Goal: Information Seeking & Learning: Learn about a topic

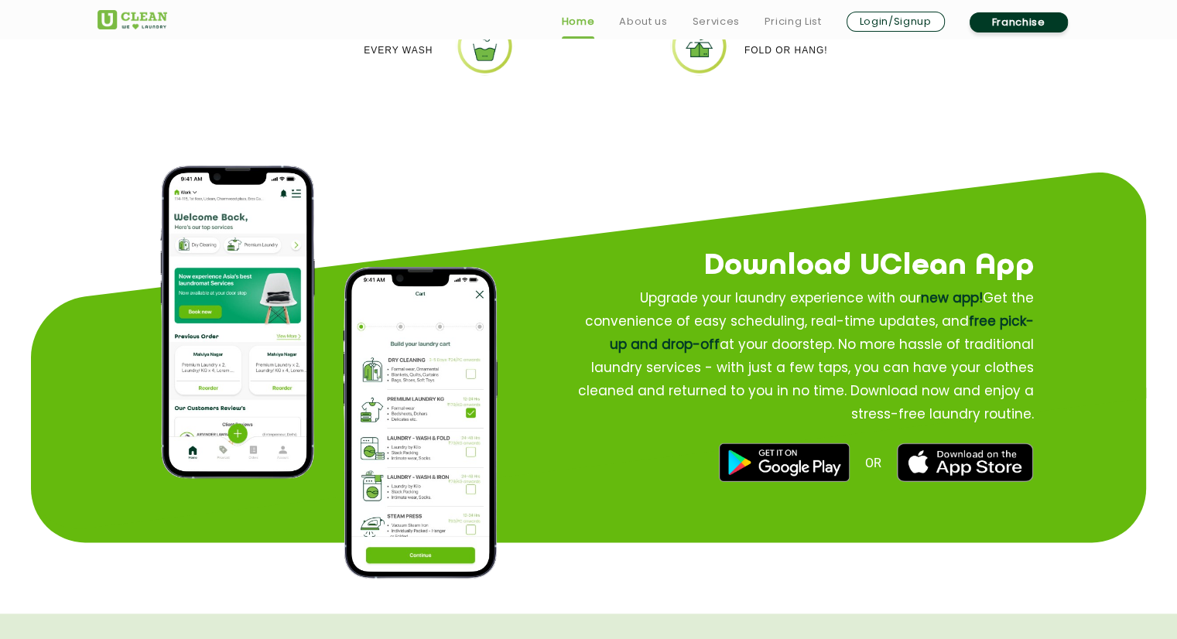
scroll to position [1810, 0]
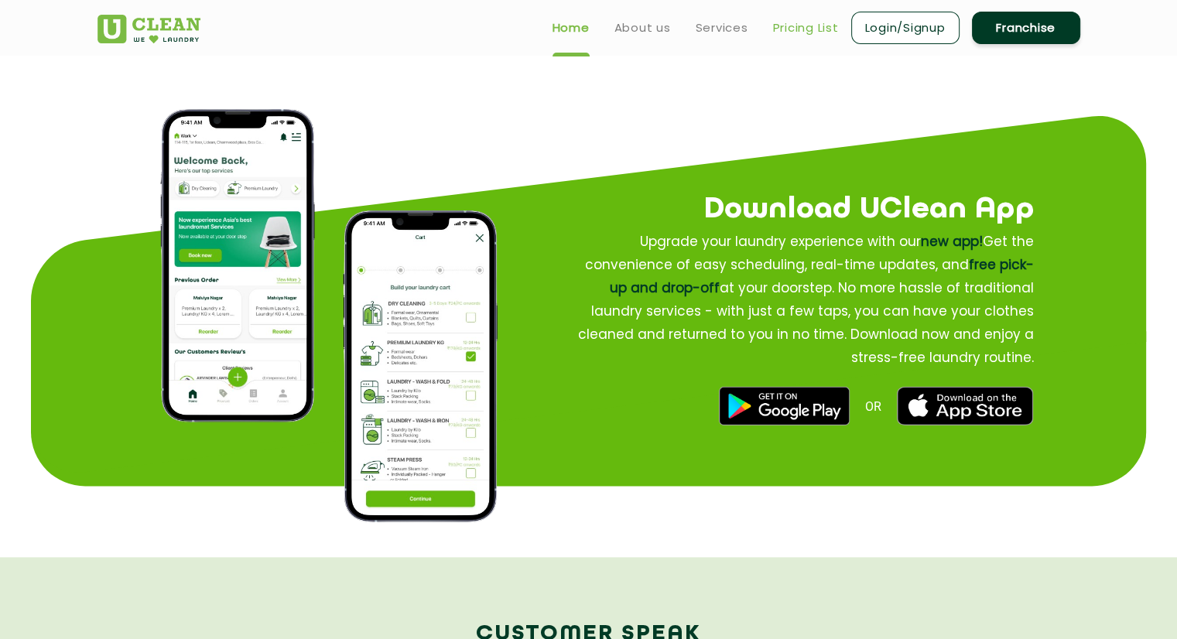
click at [836, 32] on link "Pricing List" at bounding box center [806, 28] width 66 height 19
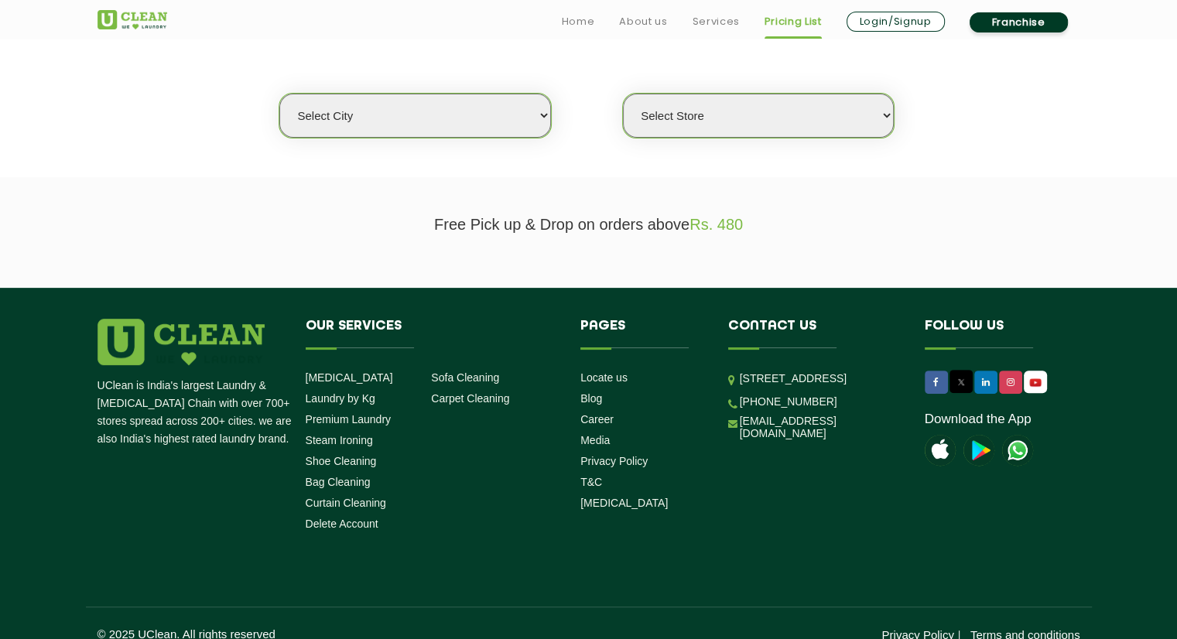
scroll to position [412, 0]
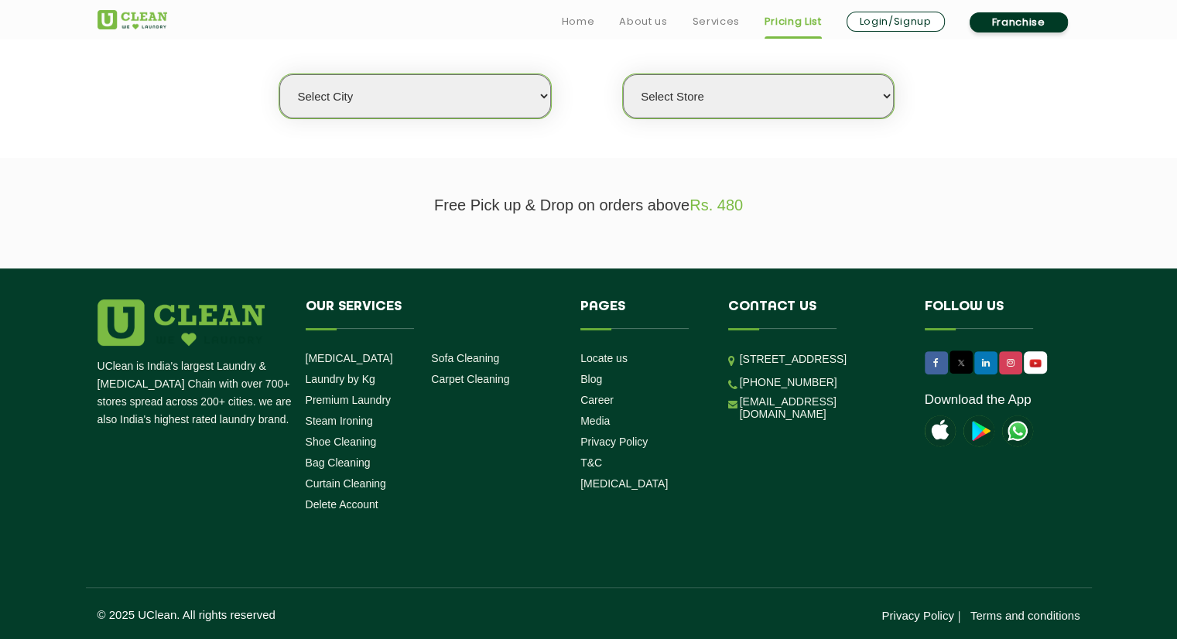
click at [408, 87] on select "Select city [GEOGRAPHIC_DATA] [GEOGRAPHIC_DATA] [GEOGRAPHIC_DATA] [GEOGRAPHIC_D…" at bounding box center [414, 96] width 271 height 44
select select "2"
click at [279, 74] on select "Select city [GEOGRAPHIC_DATA] [GEOGRAPHIC_DATA] [GEOGRAPHIC_DATA] [GEOGRAPHIC_D…" at bounding box center [414, 96] width 271 height 44
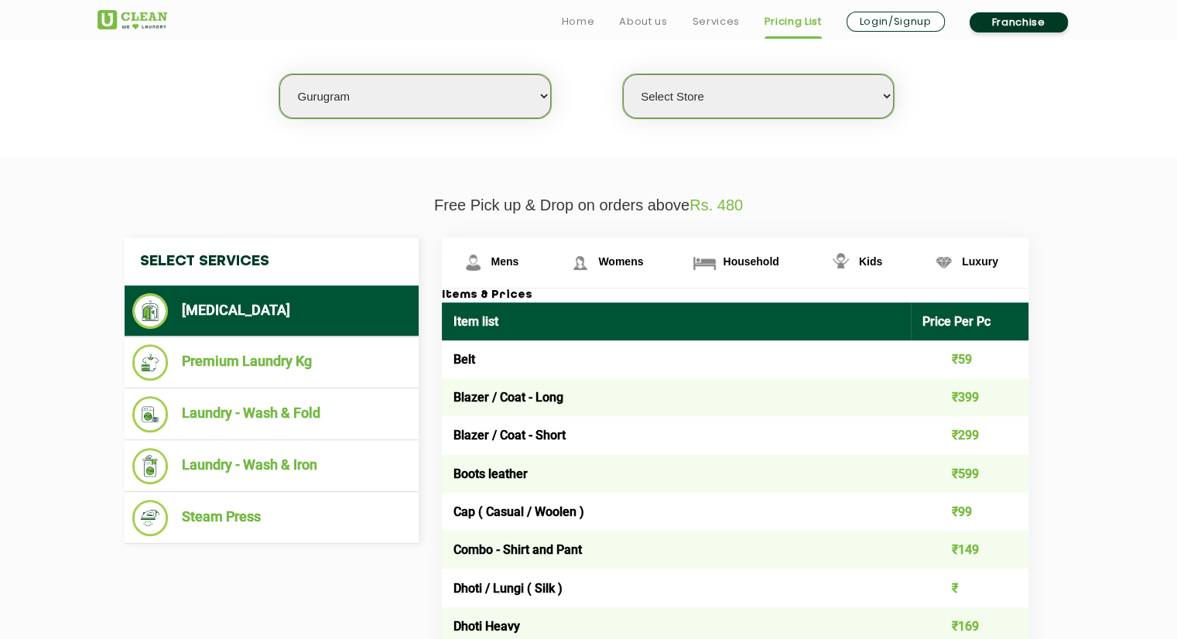
click at [716, 95] on select "Select Store [GEOGRAPHIC_DATA] Sector 66 [GEOGRAPHIC_DATA] Phase [GEOGRAPHIC_DA…" at bounding box center [758, 96] width 271 height 44
select select "537"
click at [623, 74] on select "Select Store [GEOGRAPHIC_DATA] Sector 66 [GEOGRAPHIC_DATA] Phase [GEOGRAPHIC_DA…" at bounding box center [758, 96] width 271 height 44
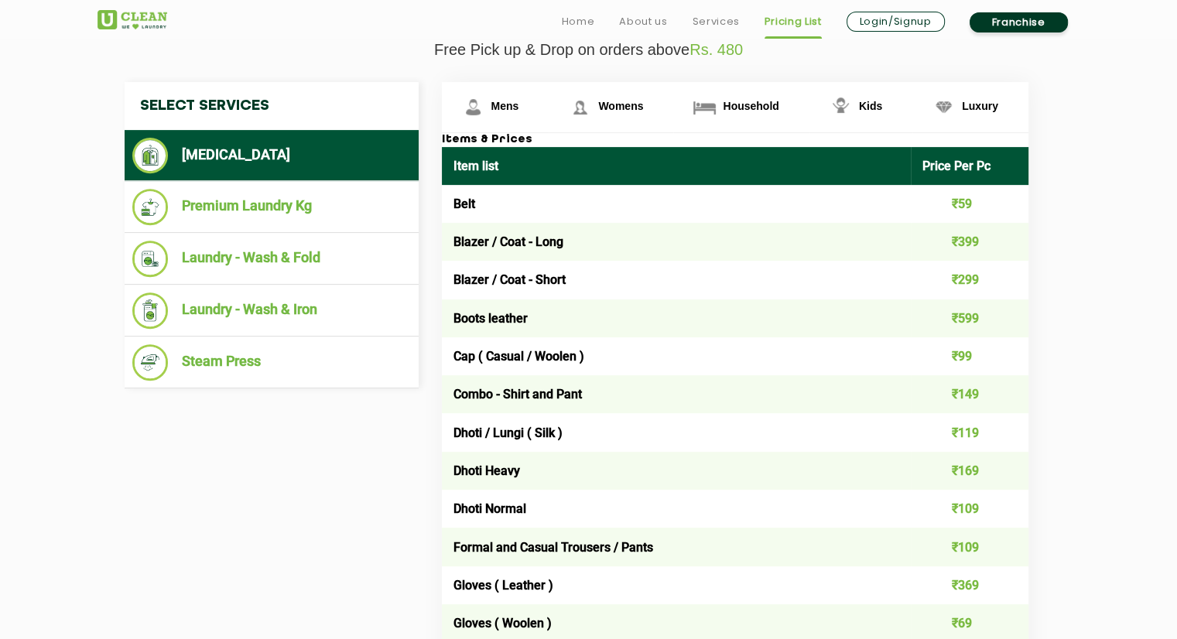
scroll to position [573, 0]
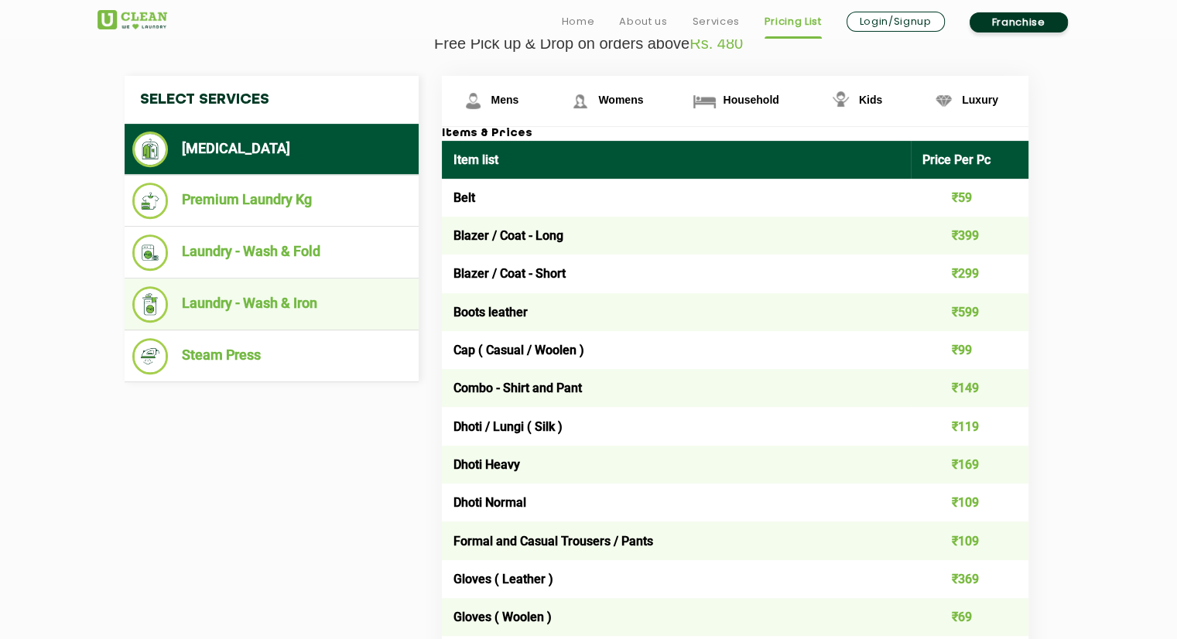
click at [364, 302] on li "Laundry - Wash & Iron" at bounding box center [271, 304] width 278 height 36
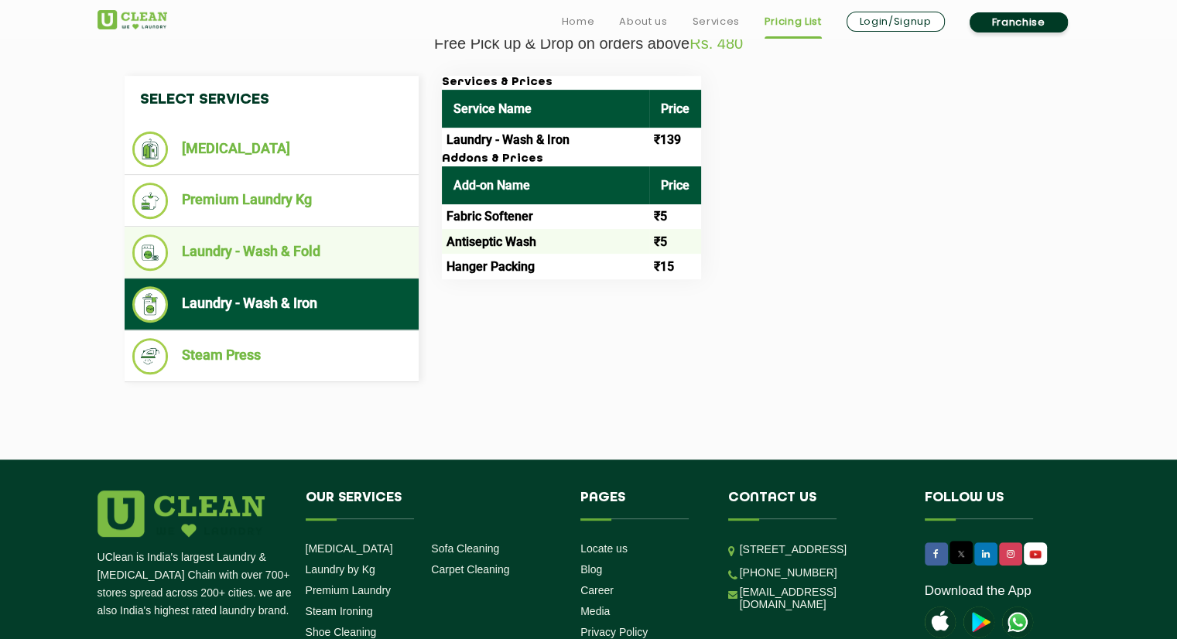
click at [365, 253] on li "Laundry - Wash & Fold" at bounding box center [271, 252] width 278 height 36
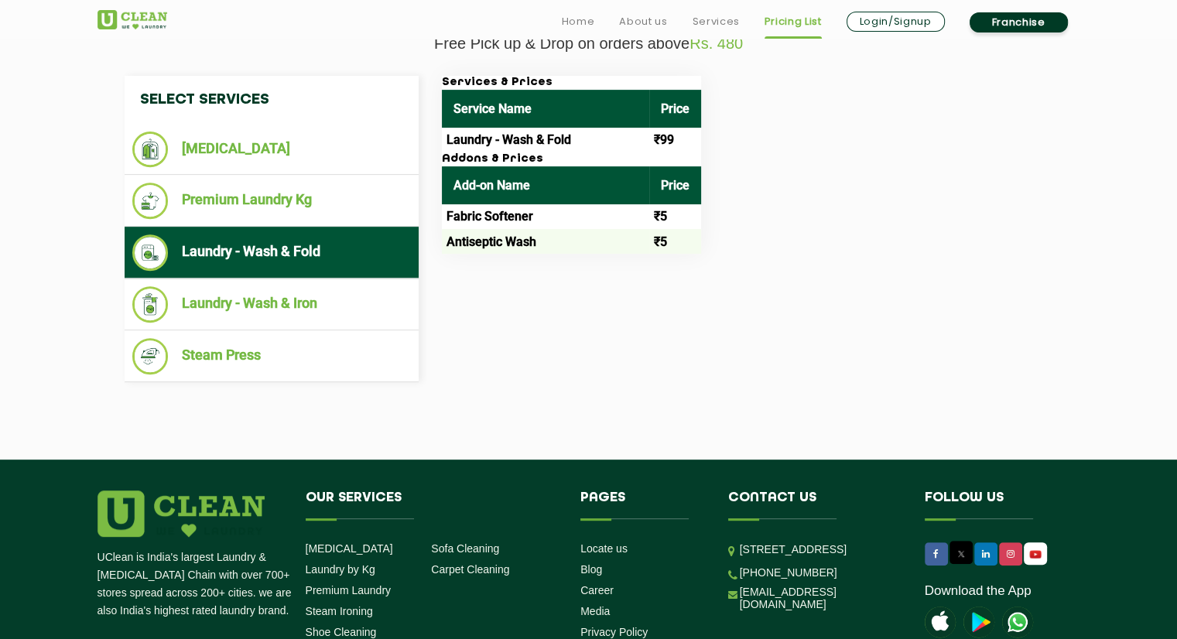
click at [363, 271] on ul "Laundry - Wash & Fold" at bounding box center [272, 253] width 294 height 52
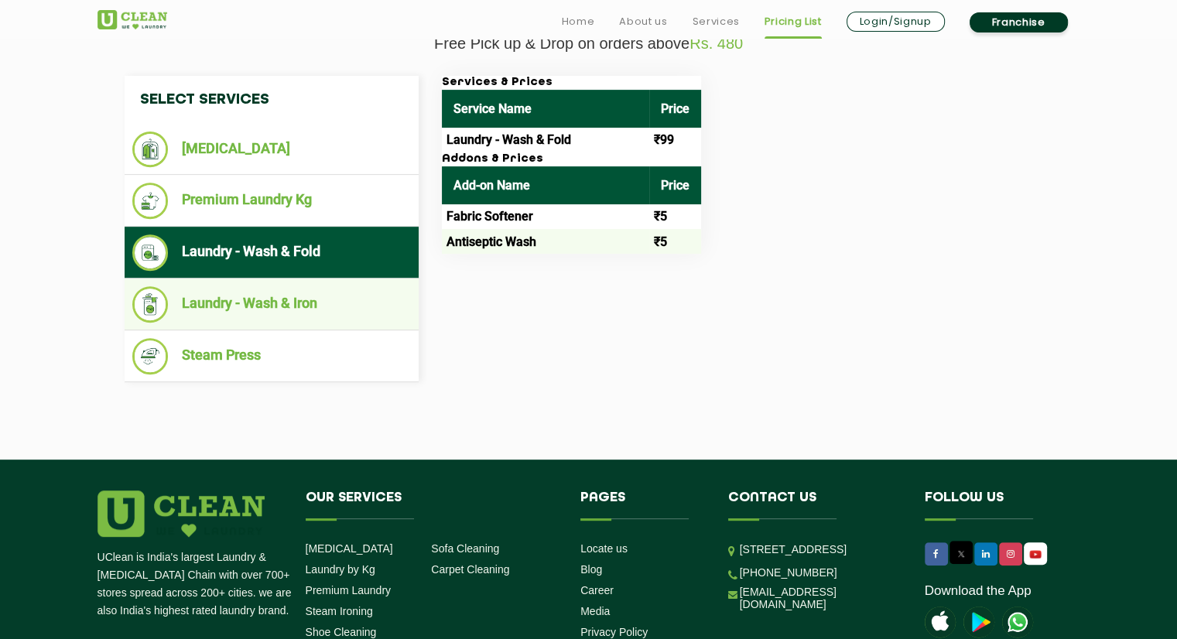
click at [366, 286] on li "Laundry - Wash & Iron" at bounding box center [271, 304] width 278 height 36
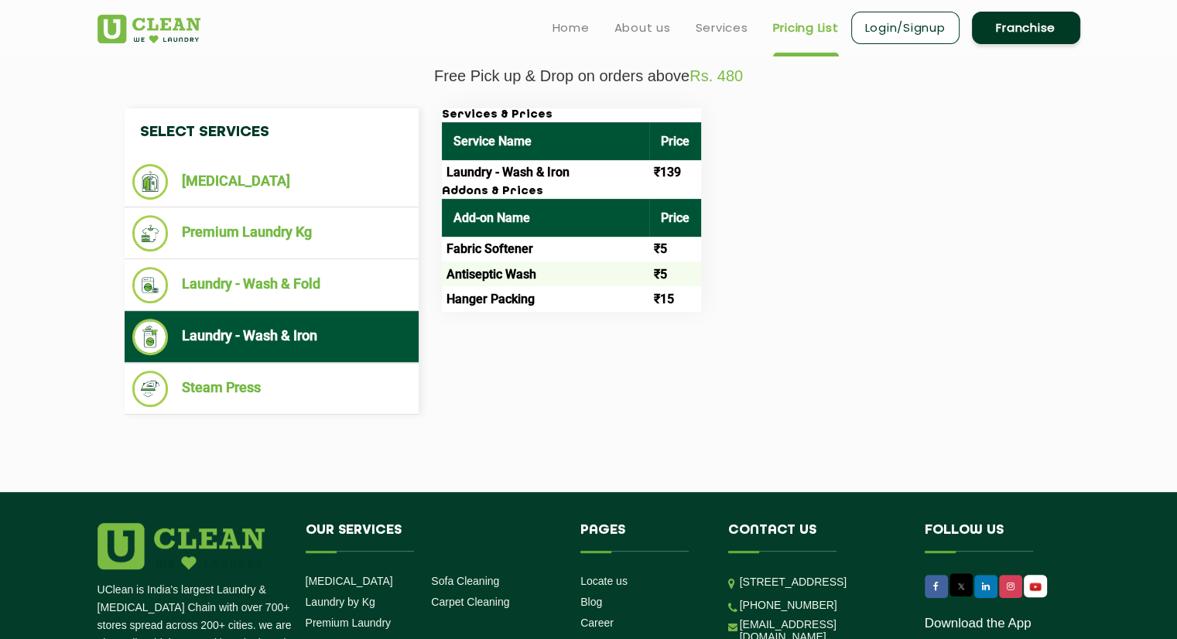
scroll to position [517, 0]
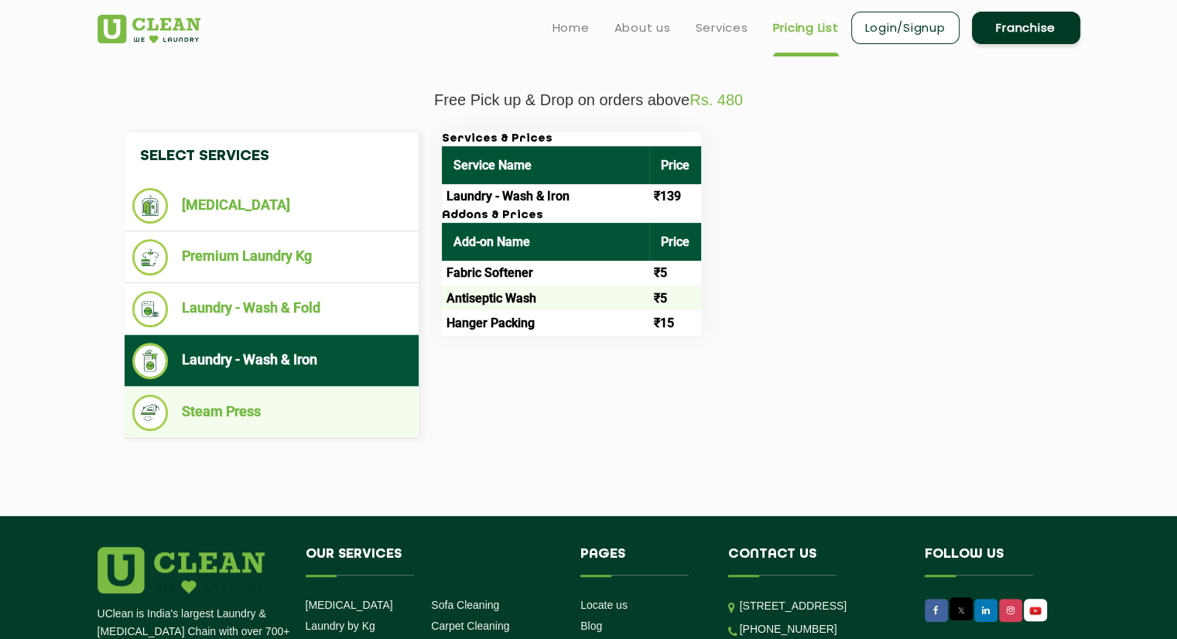
click at [310, 396] on li "Steam Press" at bounding box center [271, 412] width 278 height 36
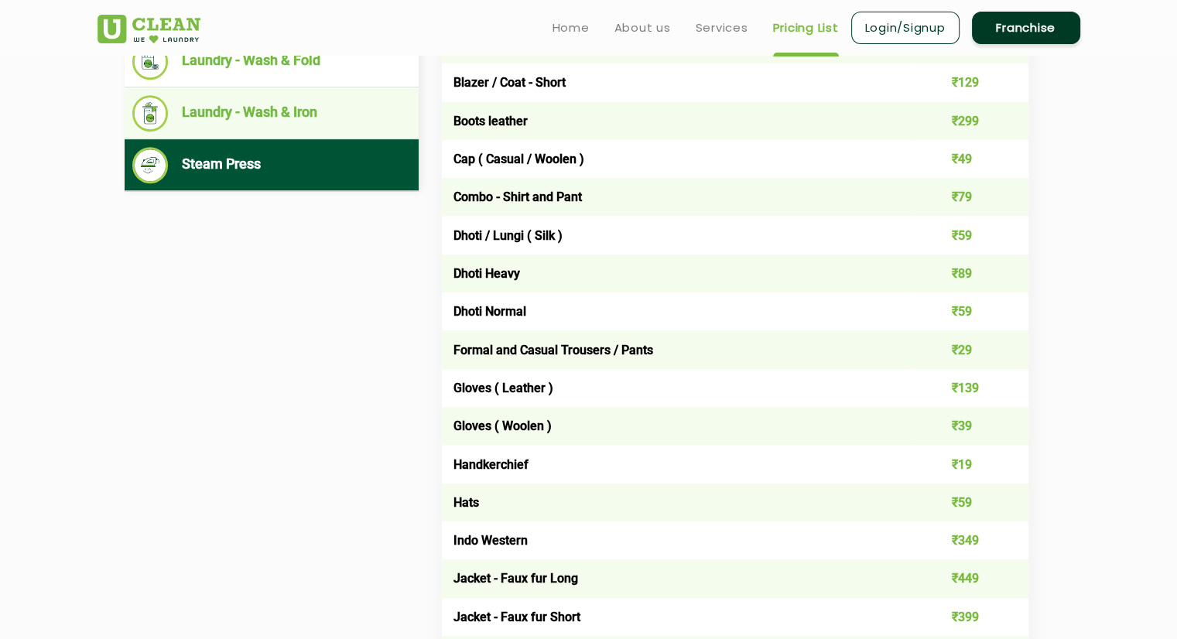
click at [360, 127] on li "Laundry - Wash & Iron" at bounding box center [271, 113] width 278 height 36
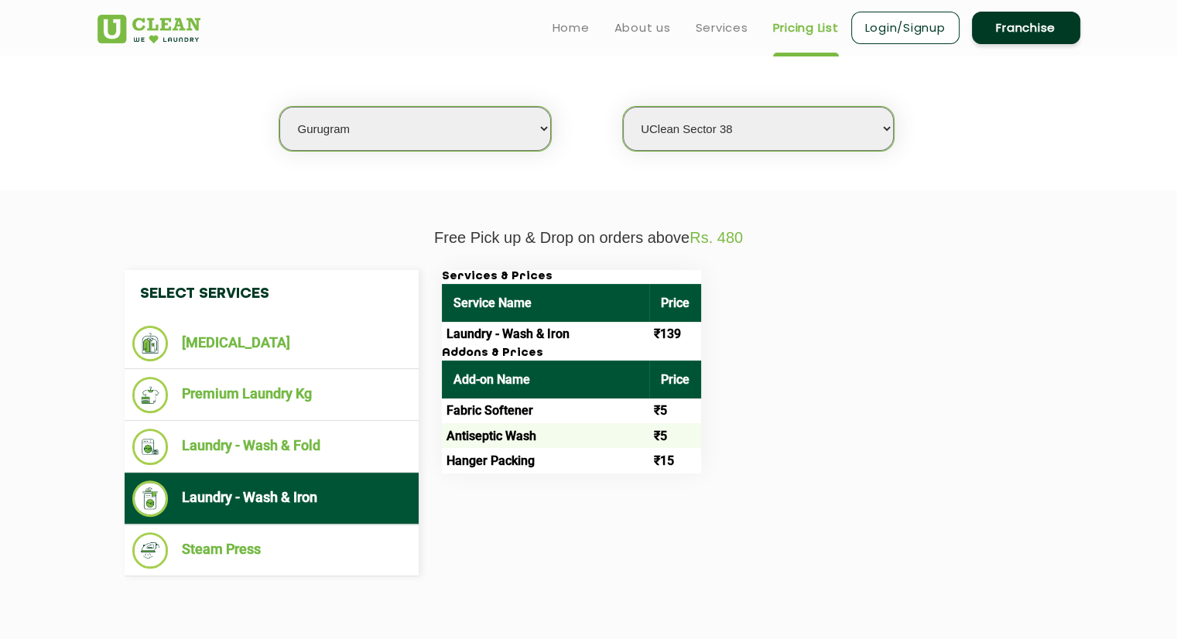
scroll to position [371, 0]
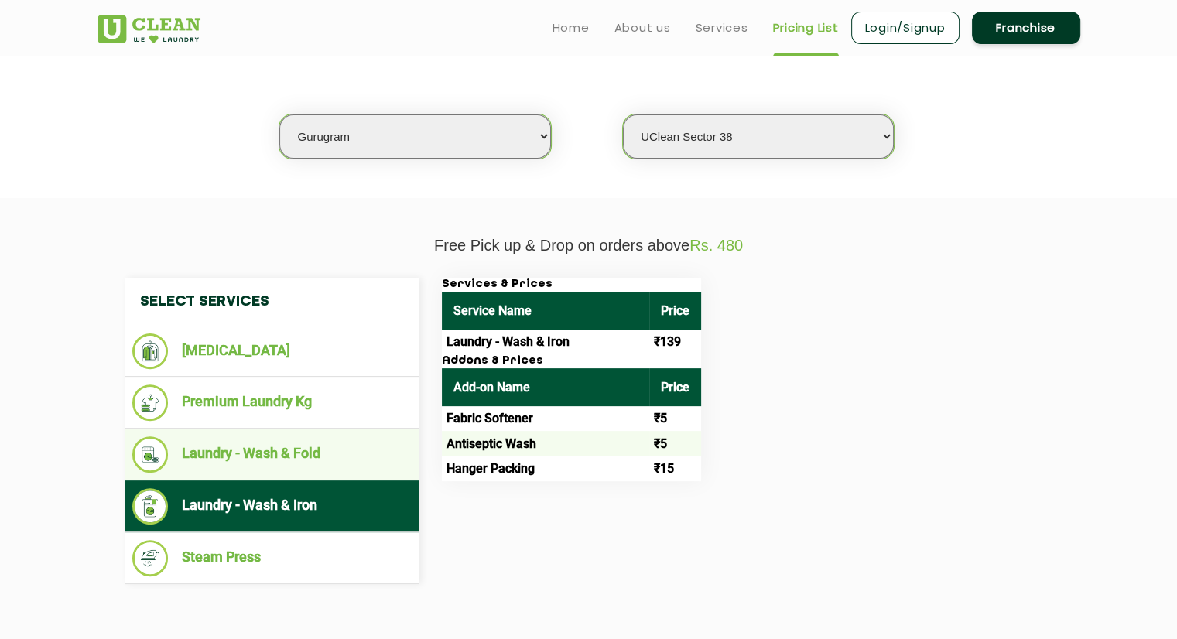
click at [237, 452] on li "Laundry - Wash & Fold" at bounding box center [271, 454] width 278 height 36
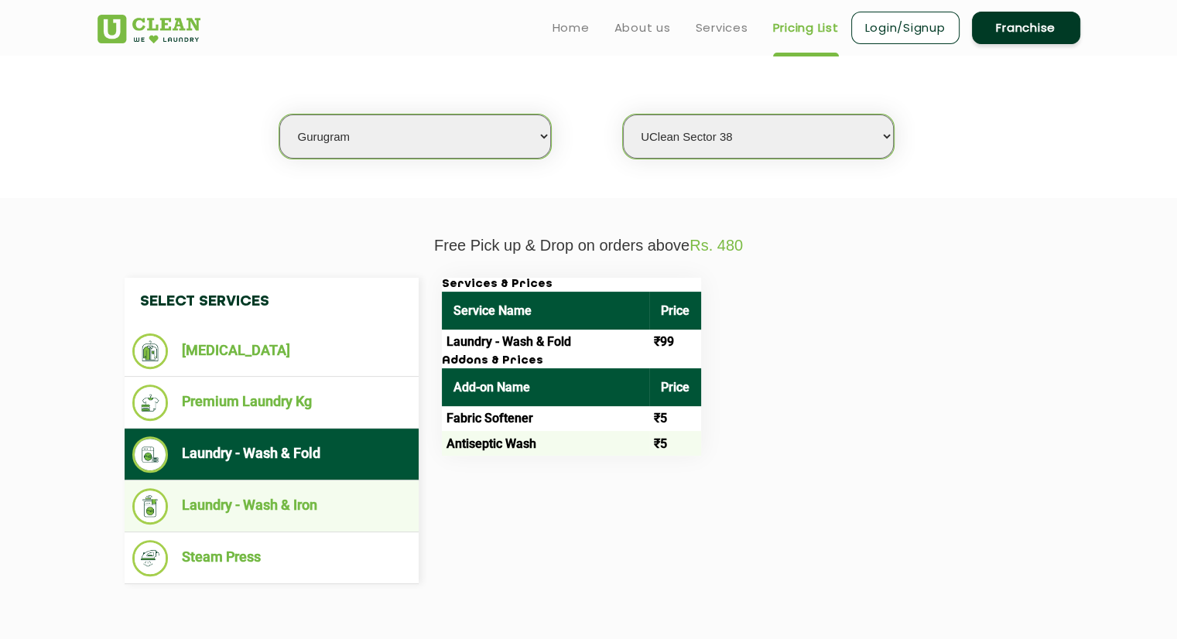
click at [241, 507] on li "Laundry - Wash & Iron" at bounding box center [271, 506] width 278 height 36
